Goal: Task Accomplishment & Management: Use online tool/utility

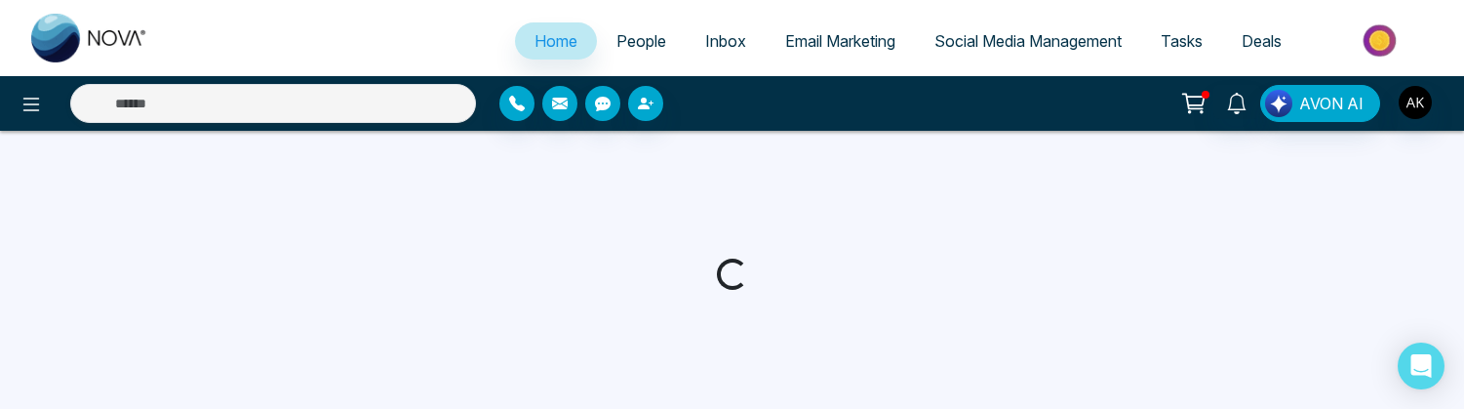
select select "*"
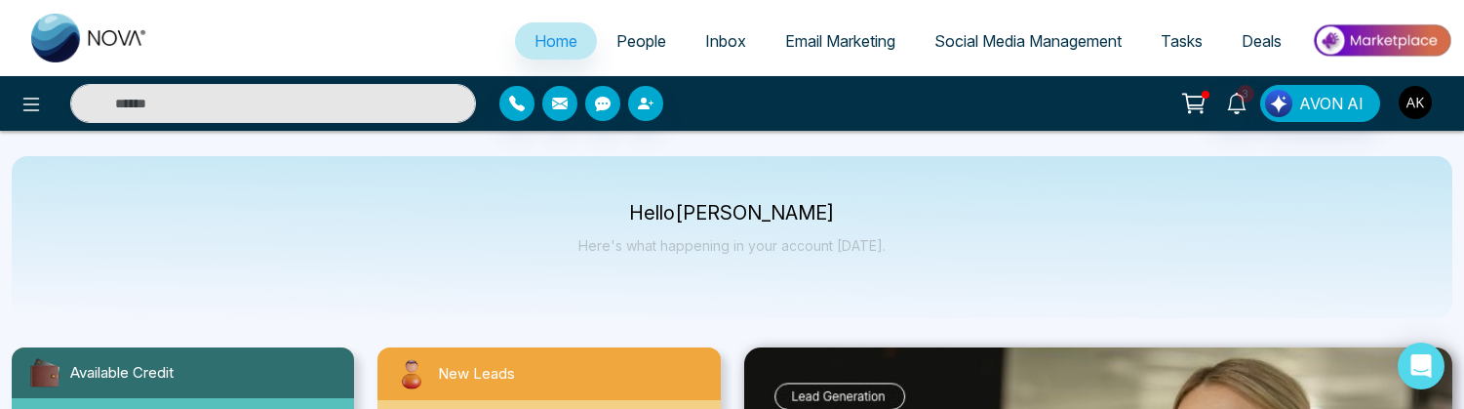
click at [1424, 86] on button "button" at bounding box center [1414, 102] width 35 height 35
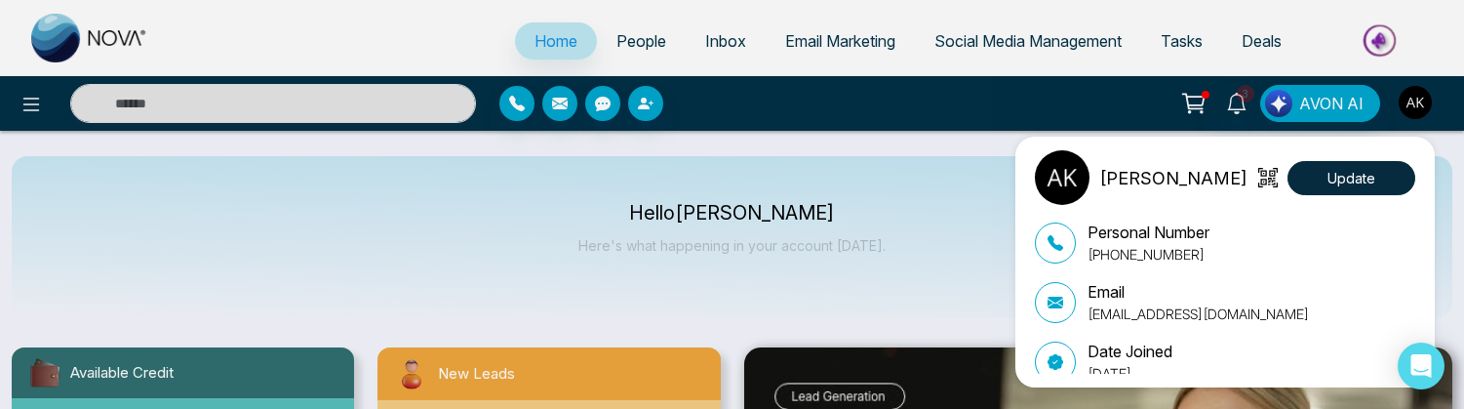
scroll to position [65, 0]
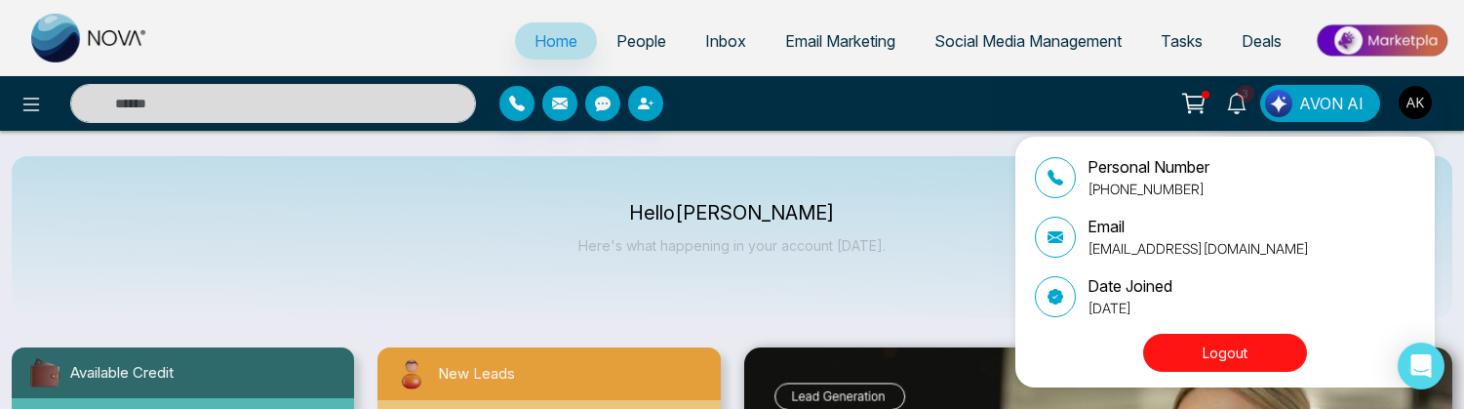
drag, startPoint x: 657, startPoint y: 227, endPoint x: 711, endPoint y: 192, distance: 64.1
click at [657, 227] on div "Aditya Kumar Update Personal Number +918299358996 Email aditya@mmnovatech.com D…" at bounding box center [732, 204] width 1464 height 409
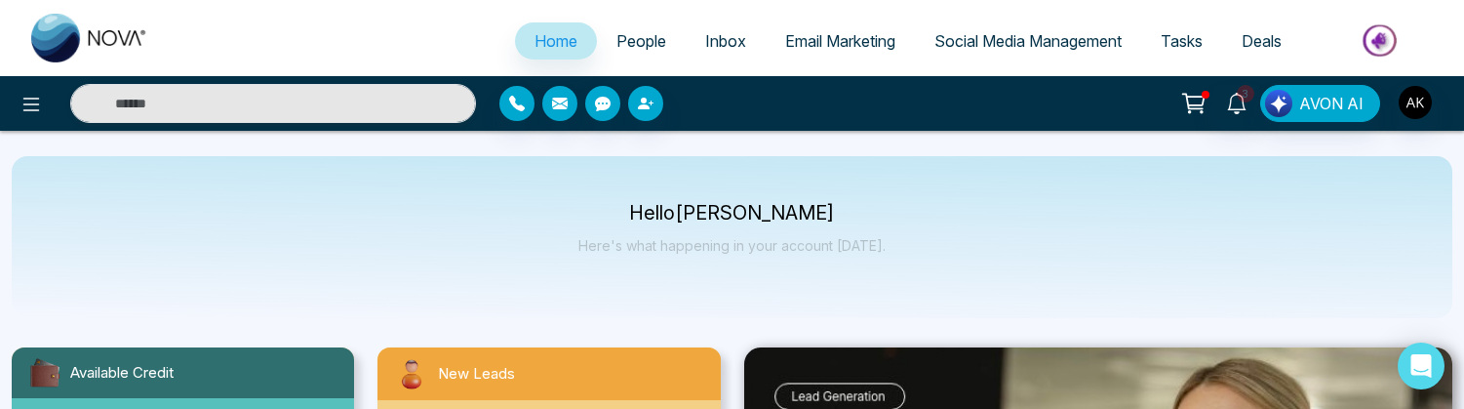
drag, startPoint x: 458, startPoint y: 173, endPoint x: 508, endPoint y: 141, distance: 58.7
click at [458, 173] on div "Hello Aditya Kumar Here's what happening in your account today." at bounding box center [732, 237] width 1440 height 162
